Goal: Information Seeking & Learning: Learn about a topic

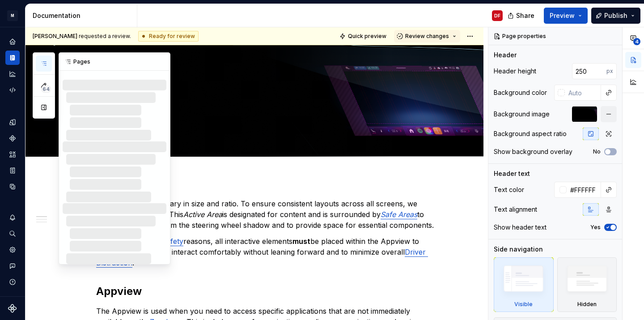
click at [46, 63] on icon "button" at bounding box center [43, 63] width 7 height 7
click at [16, 44] on icon "Home" at bounding box center [12, 42] width 8 height 8
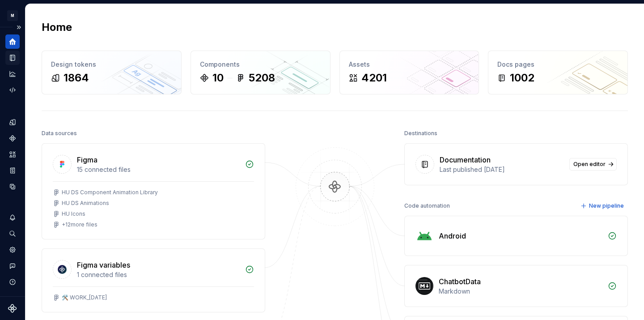
click at [16, 58] on icon "Documentation" at bounding box center [12, 58] width 8 height 8
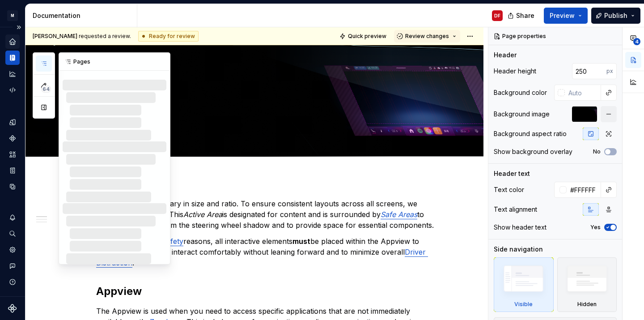
click at [44, 63] on icon "button" at bounding box center [43, 63] width 7 height 7
click at [119, 166] on div at bounding box center [115, 171] width 104 height 61
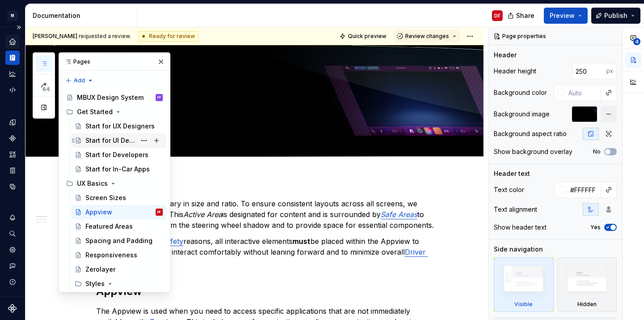
click at [112, 141] on div "Start for UI Designers" at bounding box center [110, 140] width 51 height 9
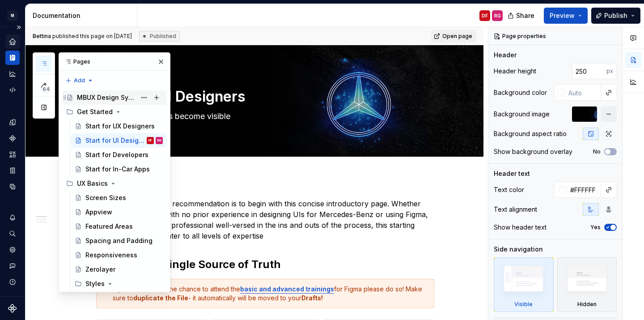
click at [112, 98] on div "MBUX Design System" at bounding box center [106, 97] width 59 height 9
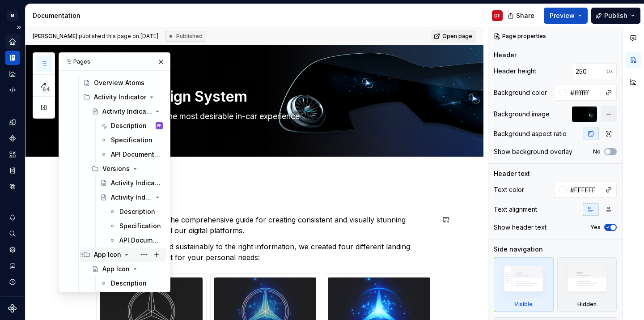
scroll to position [764, 0]
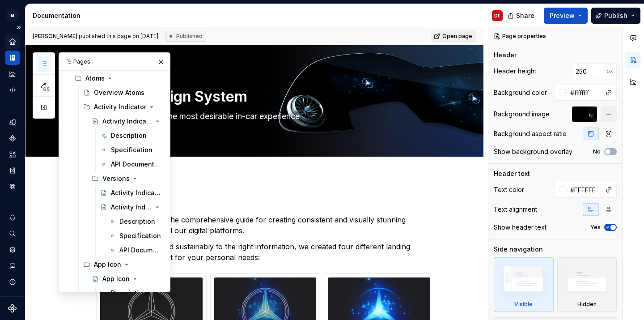
type textarea "*"
